Goal: Entertainment & Leisure: Consume media (video, audio)

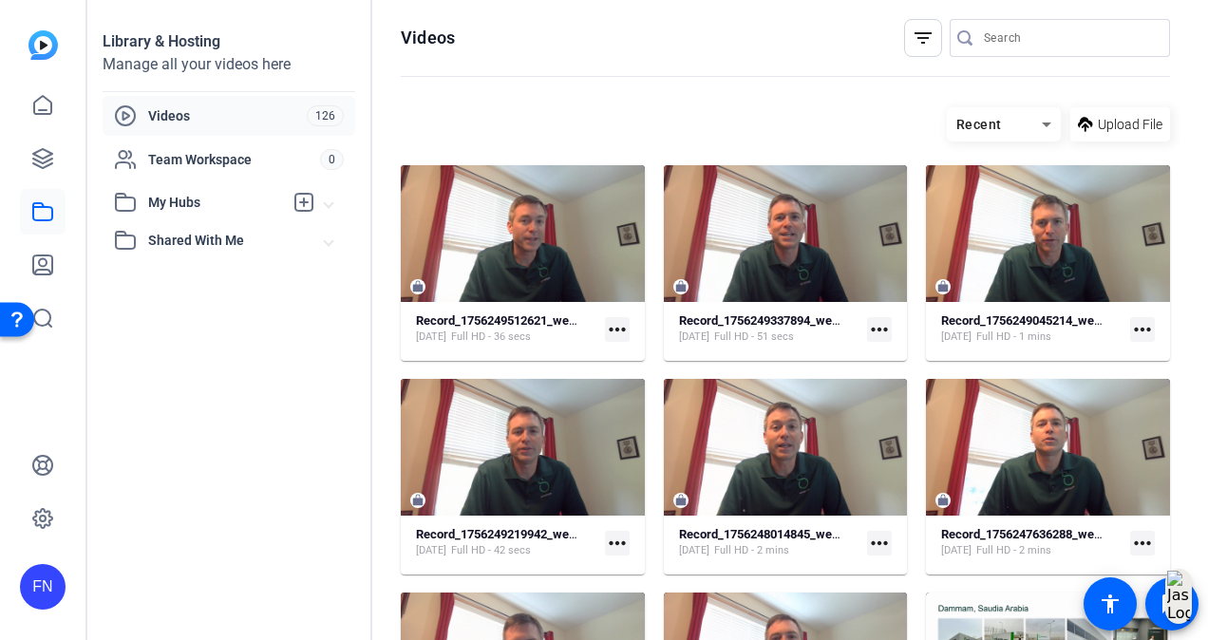
click at [188, 120] on span "Videos" at bounding box center [227, 115] width 159 height 19
click at [158, 105] on div "Videos" at bounding box center [210, 115] width 193 height 23
click at [36, 142] on link at bounding box center [43, 159] width 46 height 46
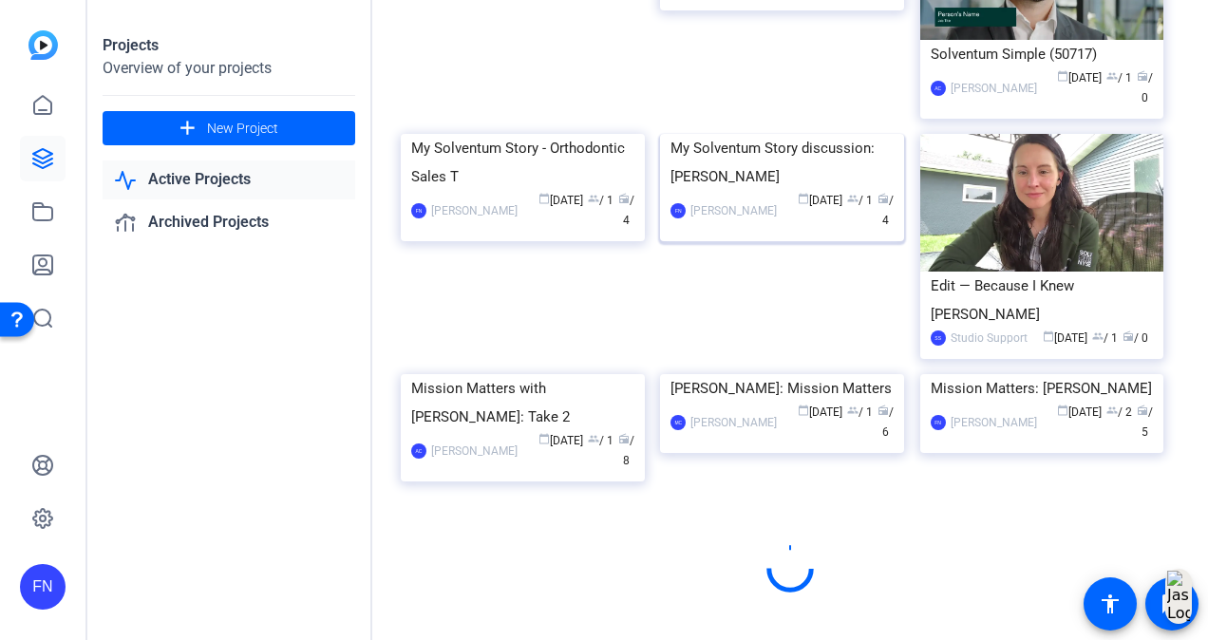
scroll to position [1520, 0]
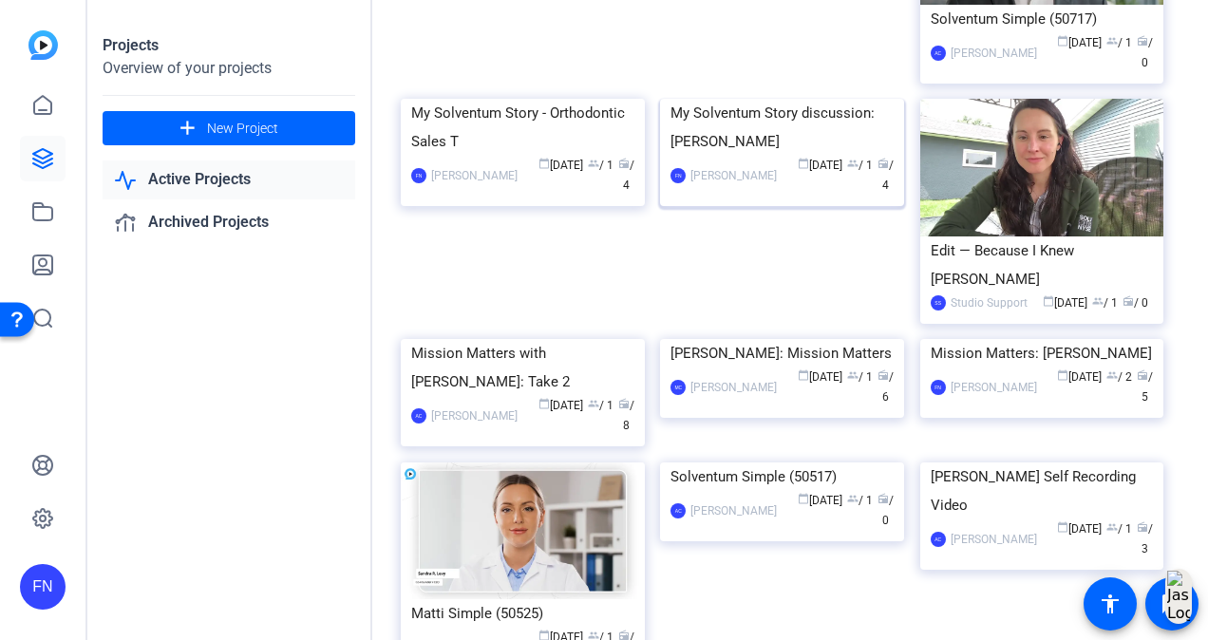
click at [807, 99] on img at bounding box center [782, 99] width 244 height 0
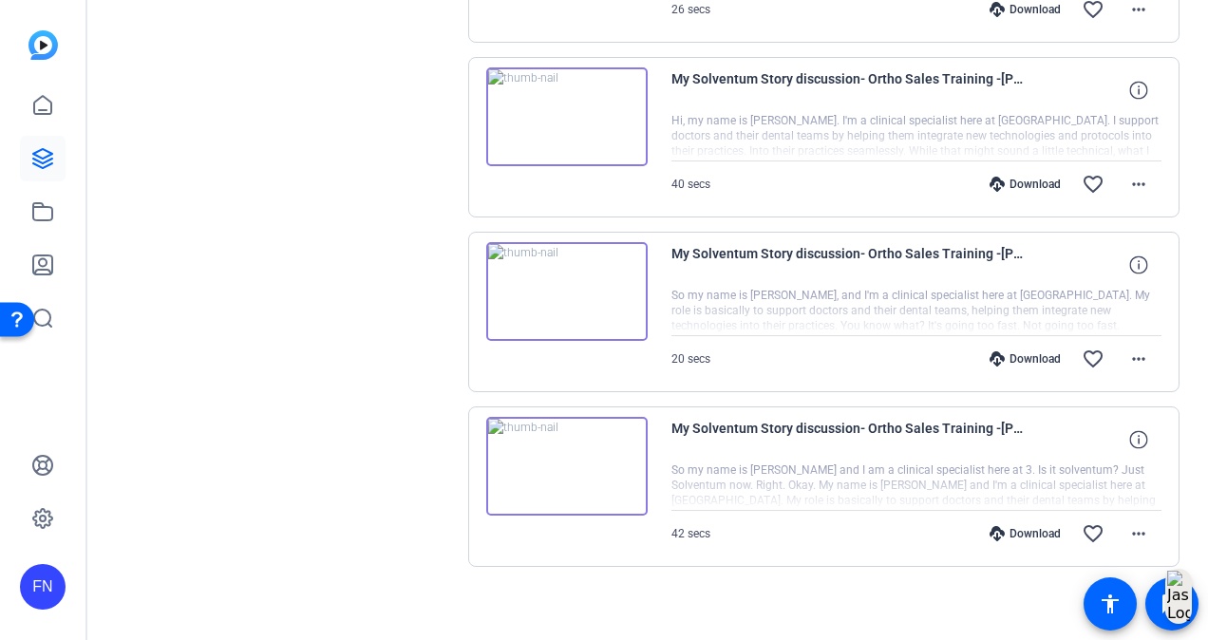
scroll to position [543, 0]
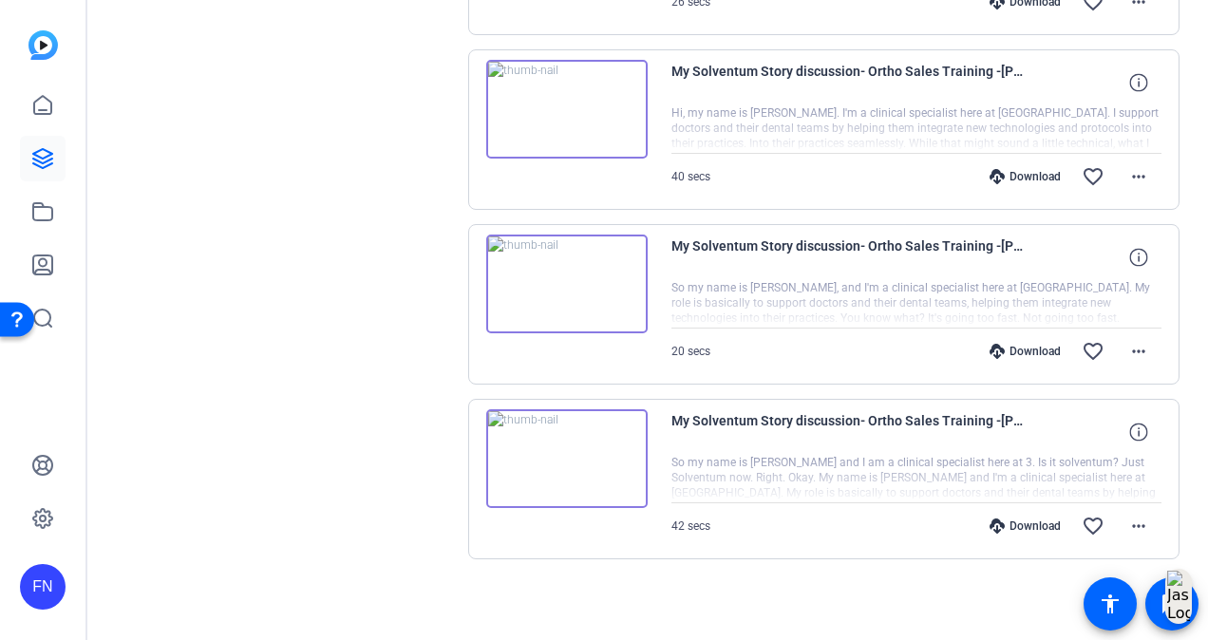
click at [567, 446] on img at bounding box center [566, 458] width 161 height 99
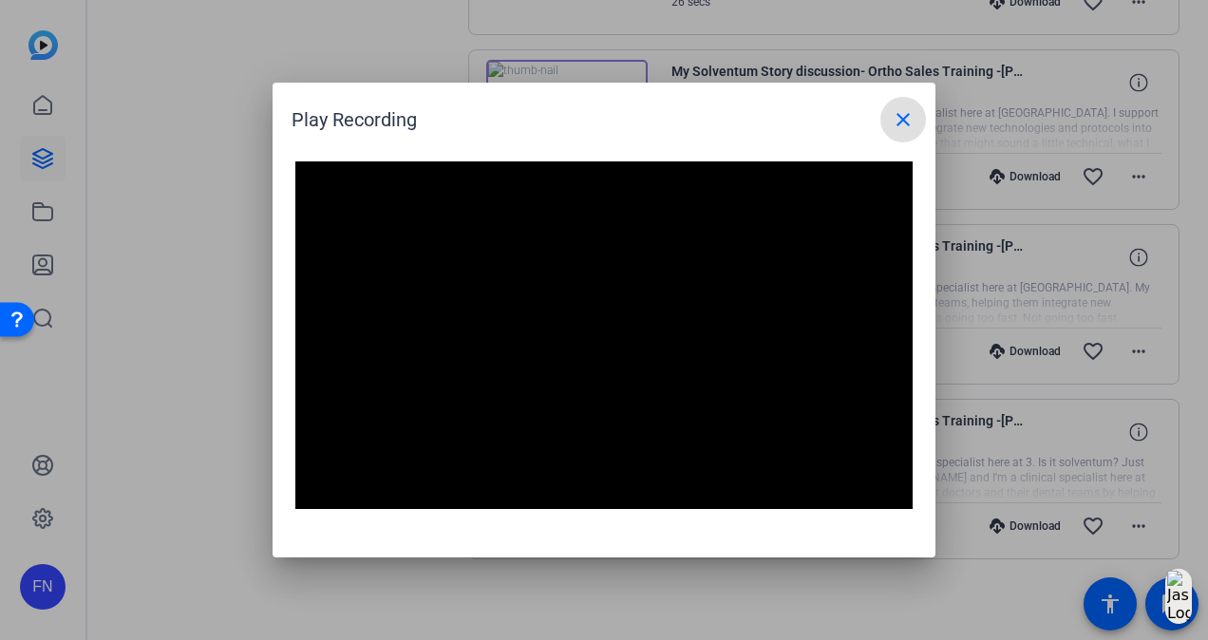
click at [680, 406] on video "Video Player" at bounding box center [603, 335] width 617 height 348
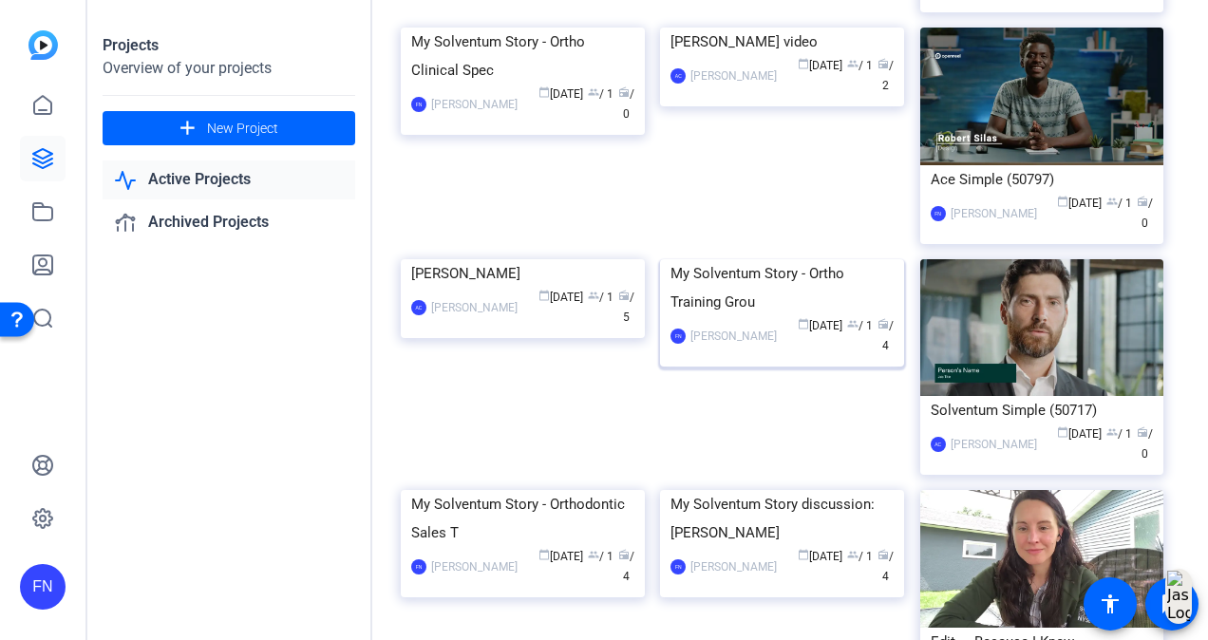
scroll to position [1155, 0]
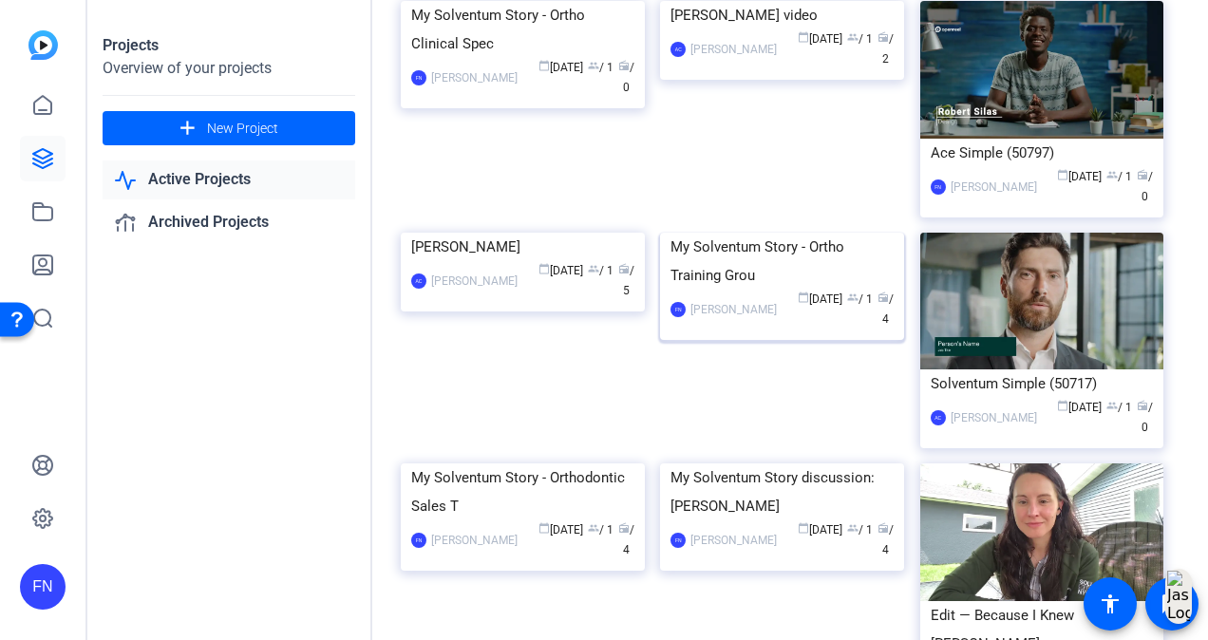
click at [710, 233] on img at bounding box center [782, 233] width 244 height 0
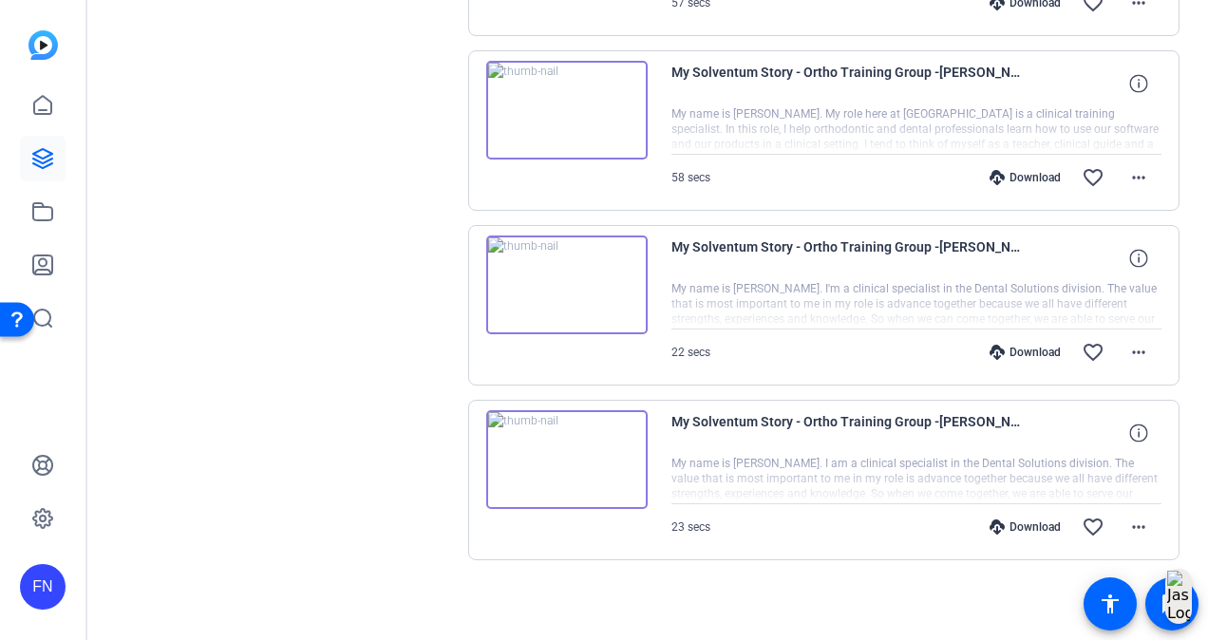
scroll to position [543, 0]
click at [564, 446] on img at bounding box center [566, 458] width 161 height 99
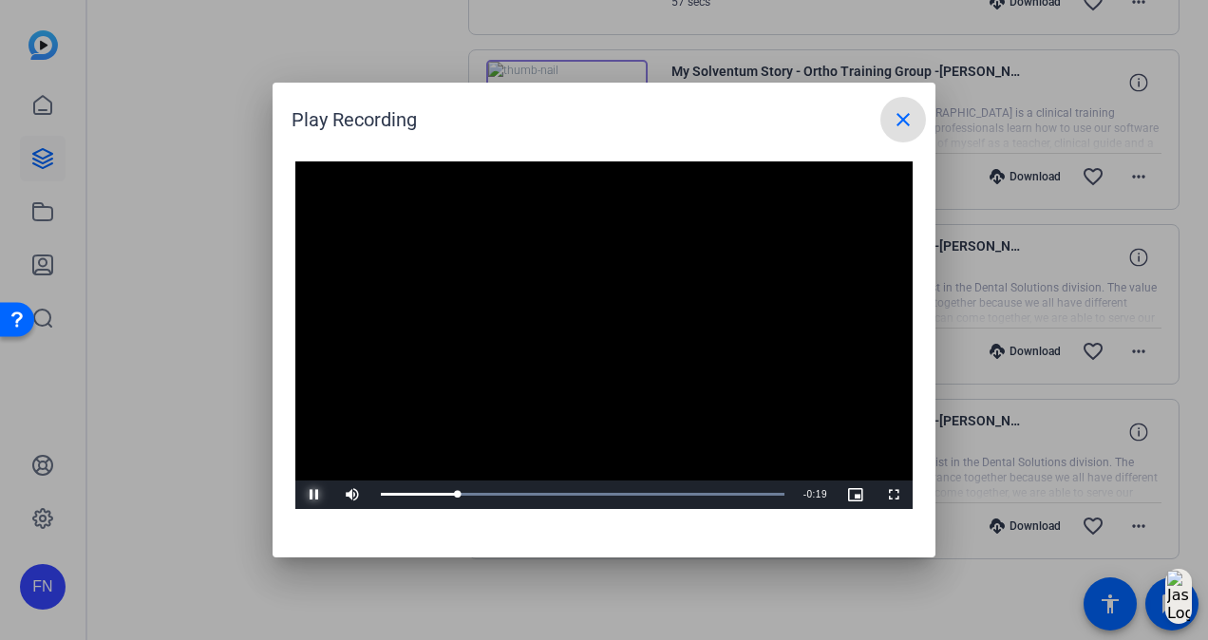
click at [312, 495] on span "Video Player" at bounding box center [314, 495] width 38 height 0
click at [892, 129] on mat-icon "close" at bounding box center [903, 119] width 23 height 23
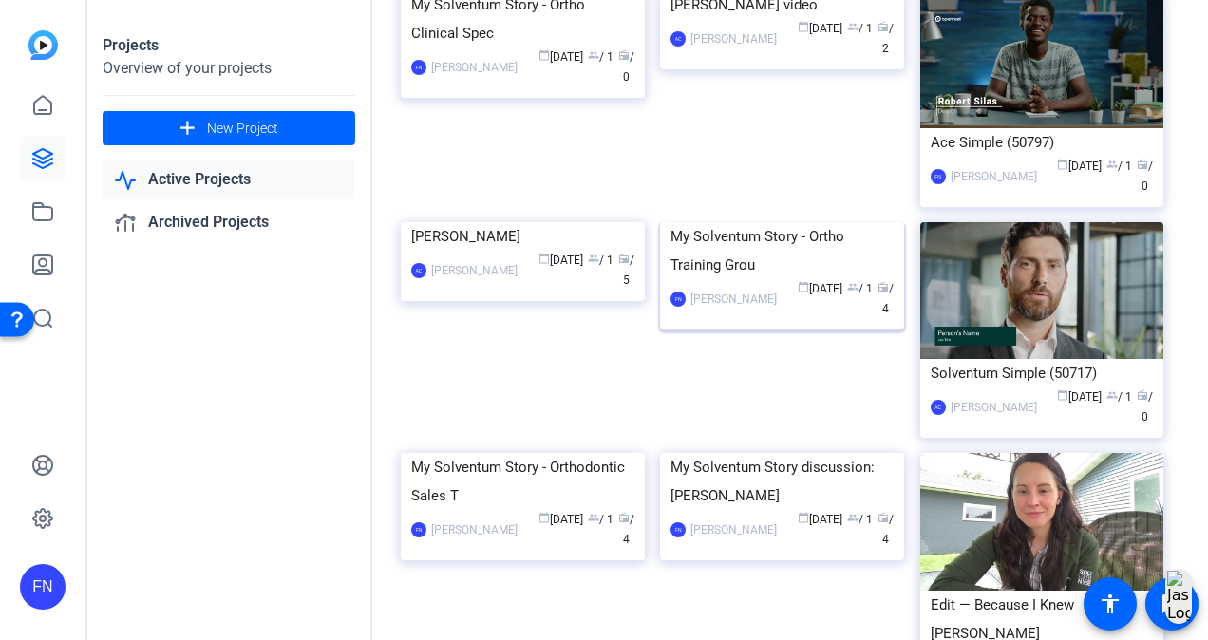
scroll to position [1235, 0]
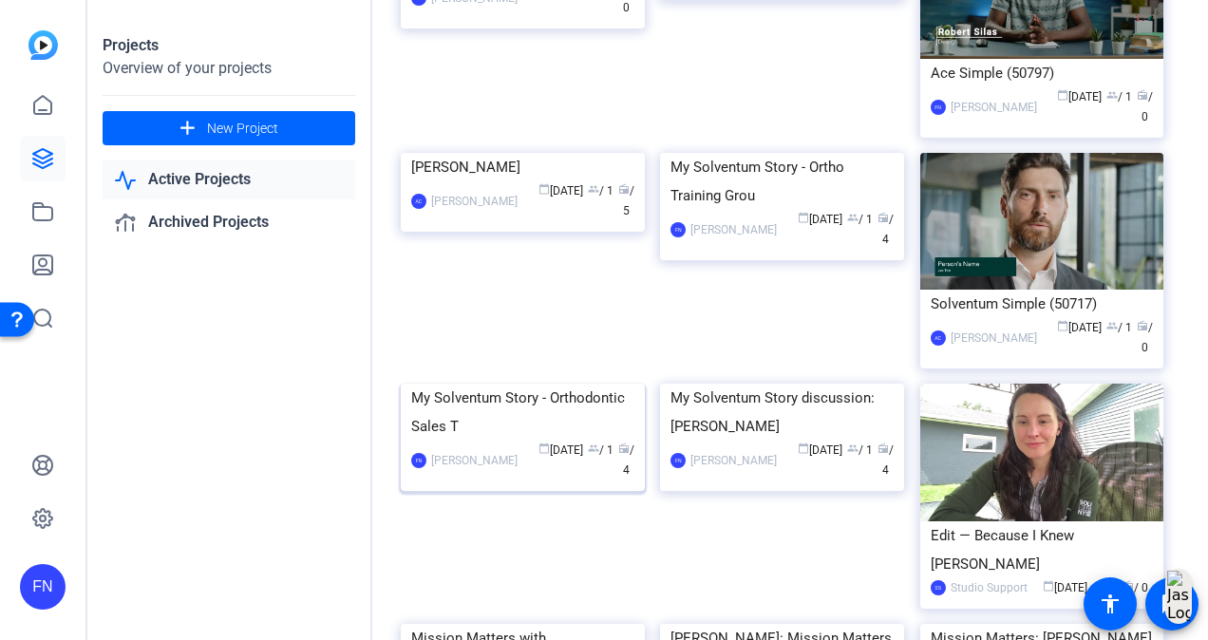
click at [536, 384] on img at bounding box center [523, 384] width 244 height 0
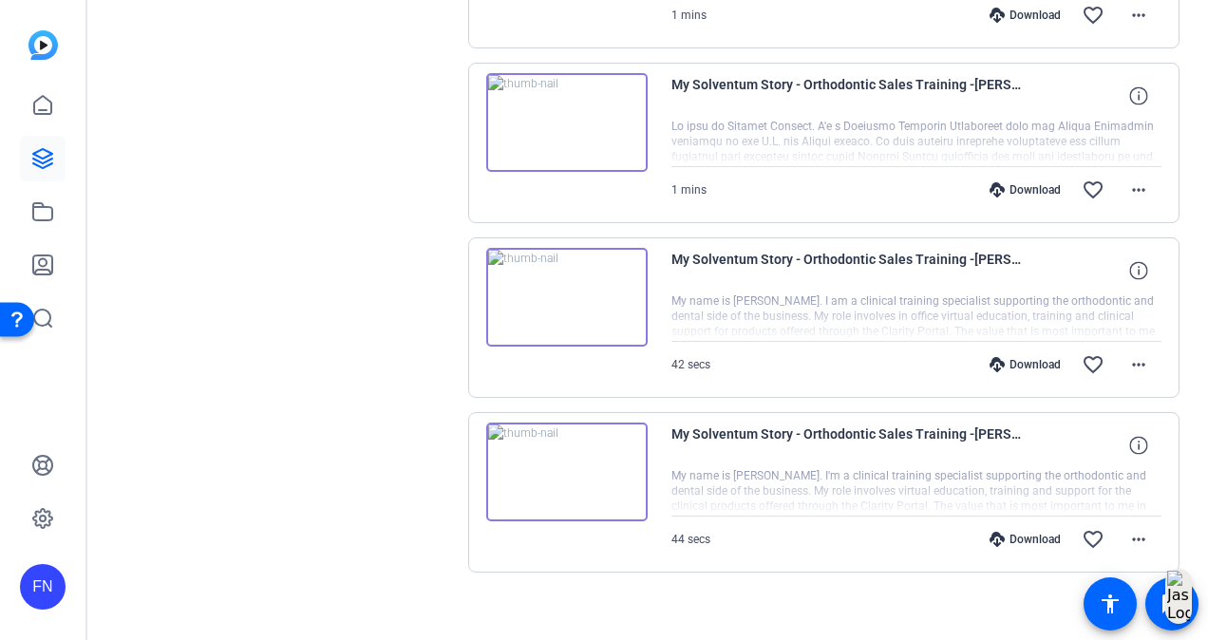
scroll to position [543, 0]
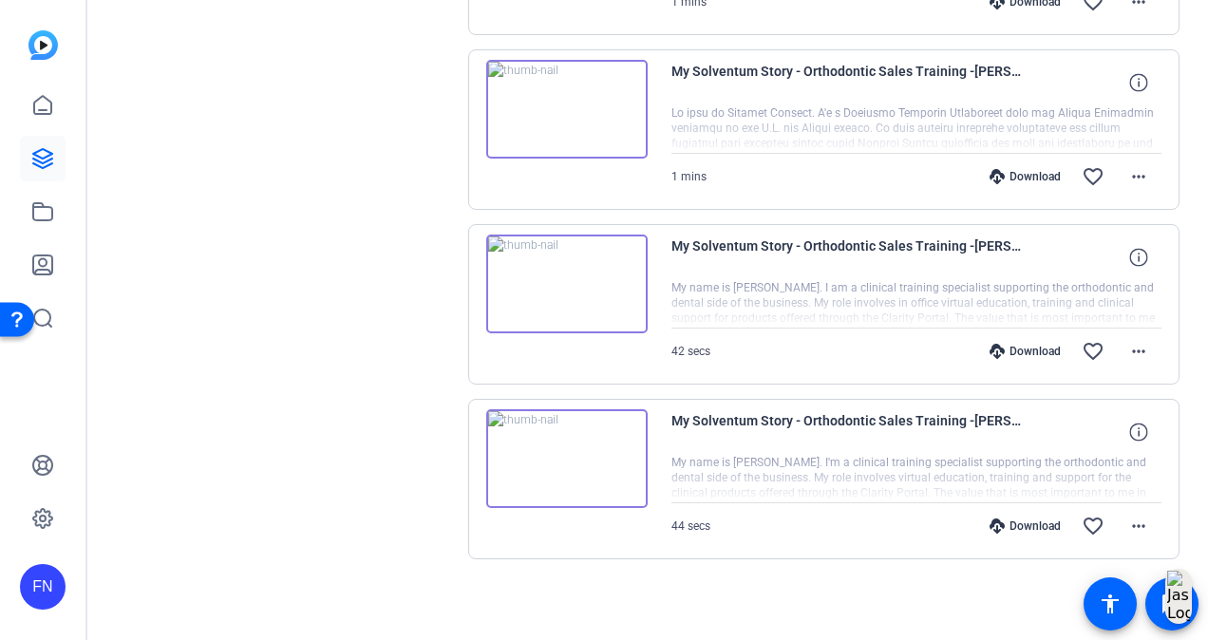
click at [564, 449] on img at bounding box center [566, 458] width 161 height 99
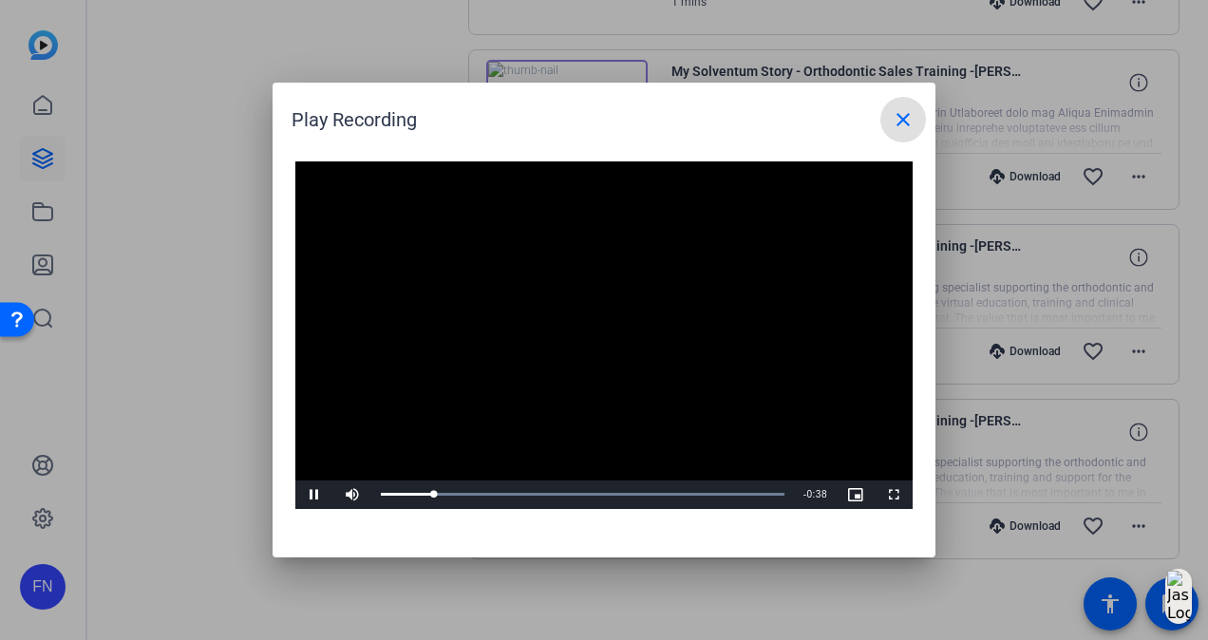
click at [907, 114] on mat-icon "close" at bounding box center [903, 119] width 23 height 23
